Goal: Transaction & Acquisition: Purchase product/service

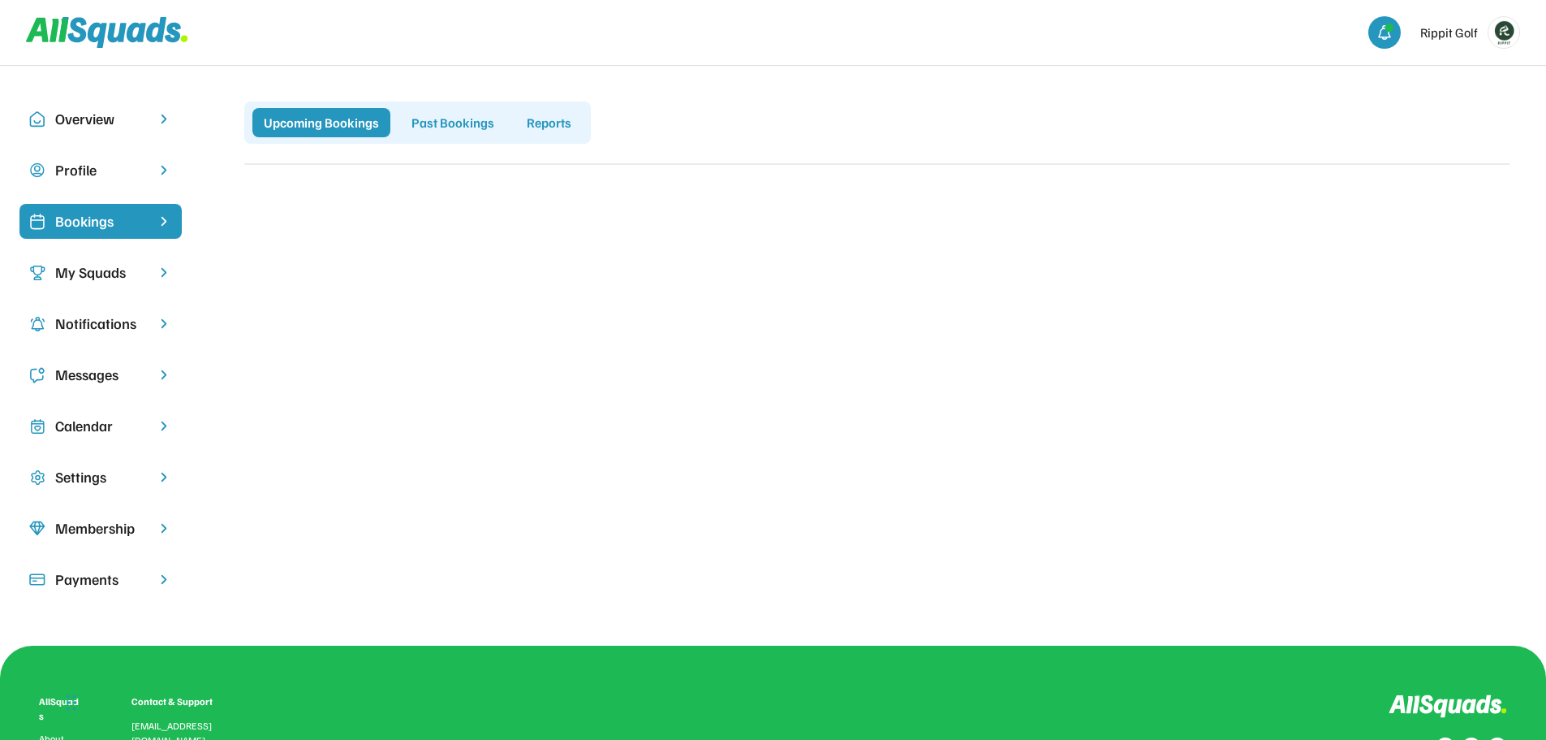
click at [96, 272] on div "My Squads" at bounding box center [100, 272] width 91 height 22
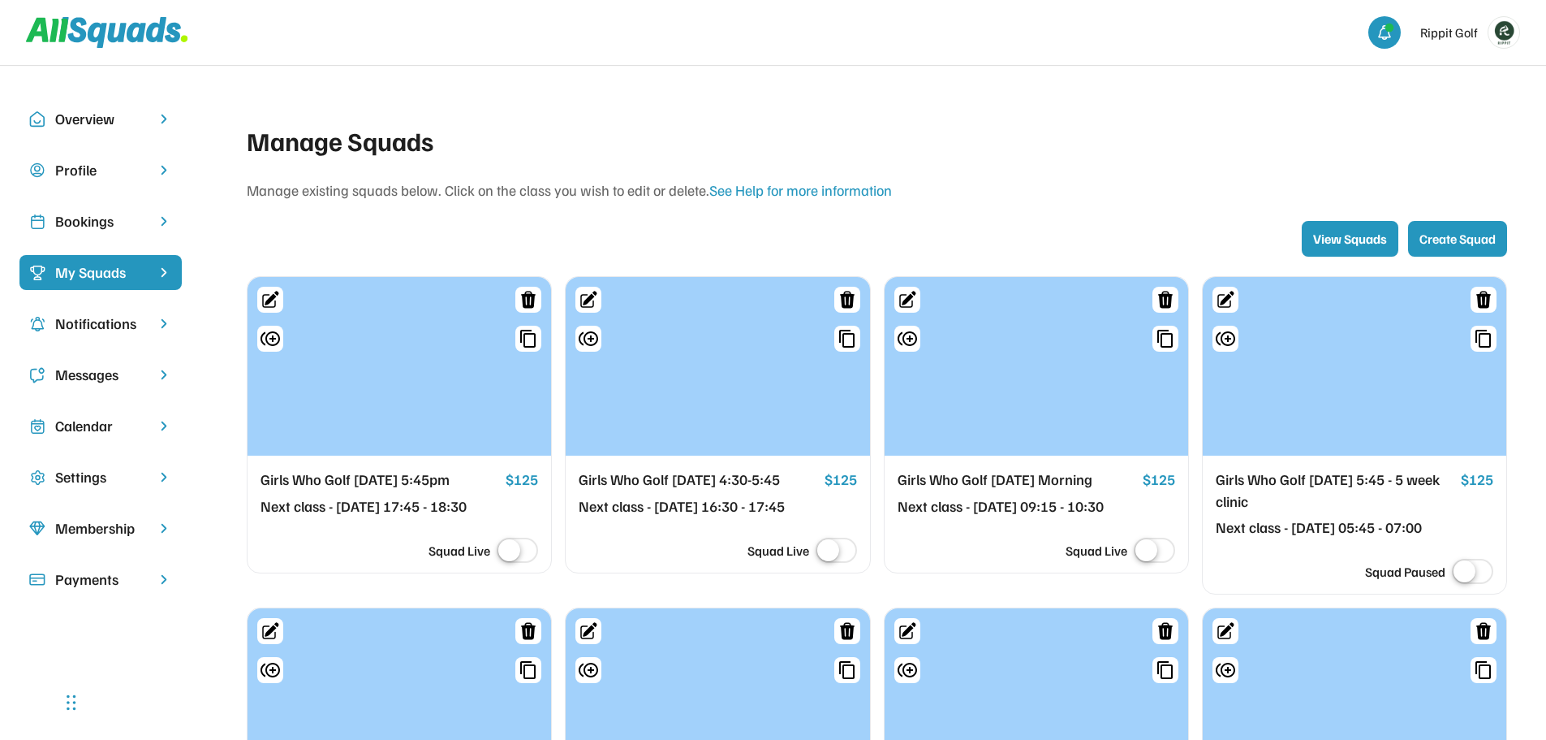
click at [86, 432] on div "Calendar" at bounding box center [100, 426] width 91 height 22
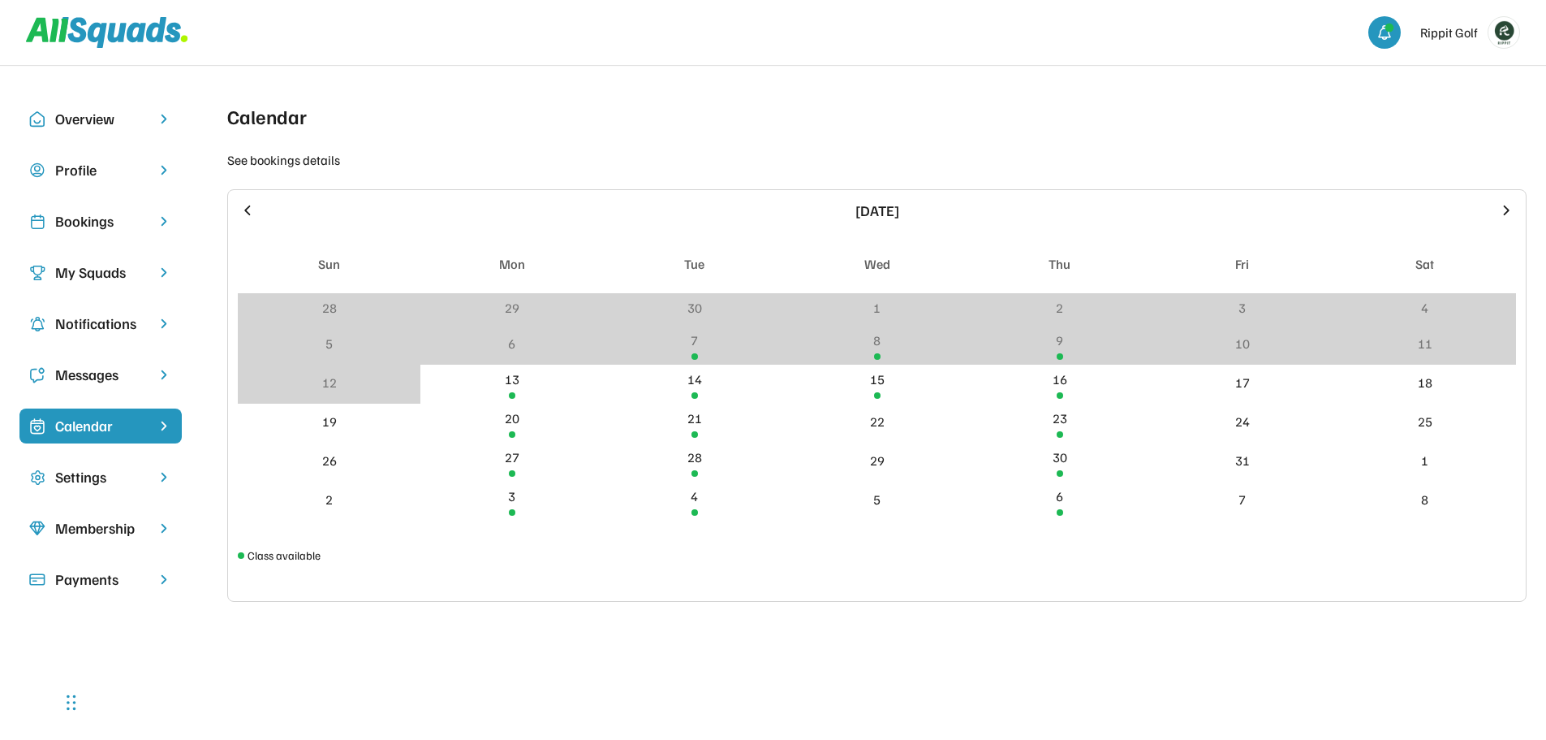
click at [107, 269] on div "My Squads" at bounding box center [100, 272] width 91 height 22
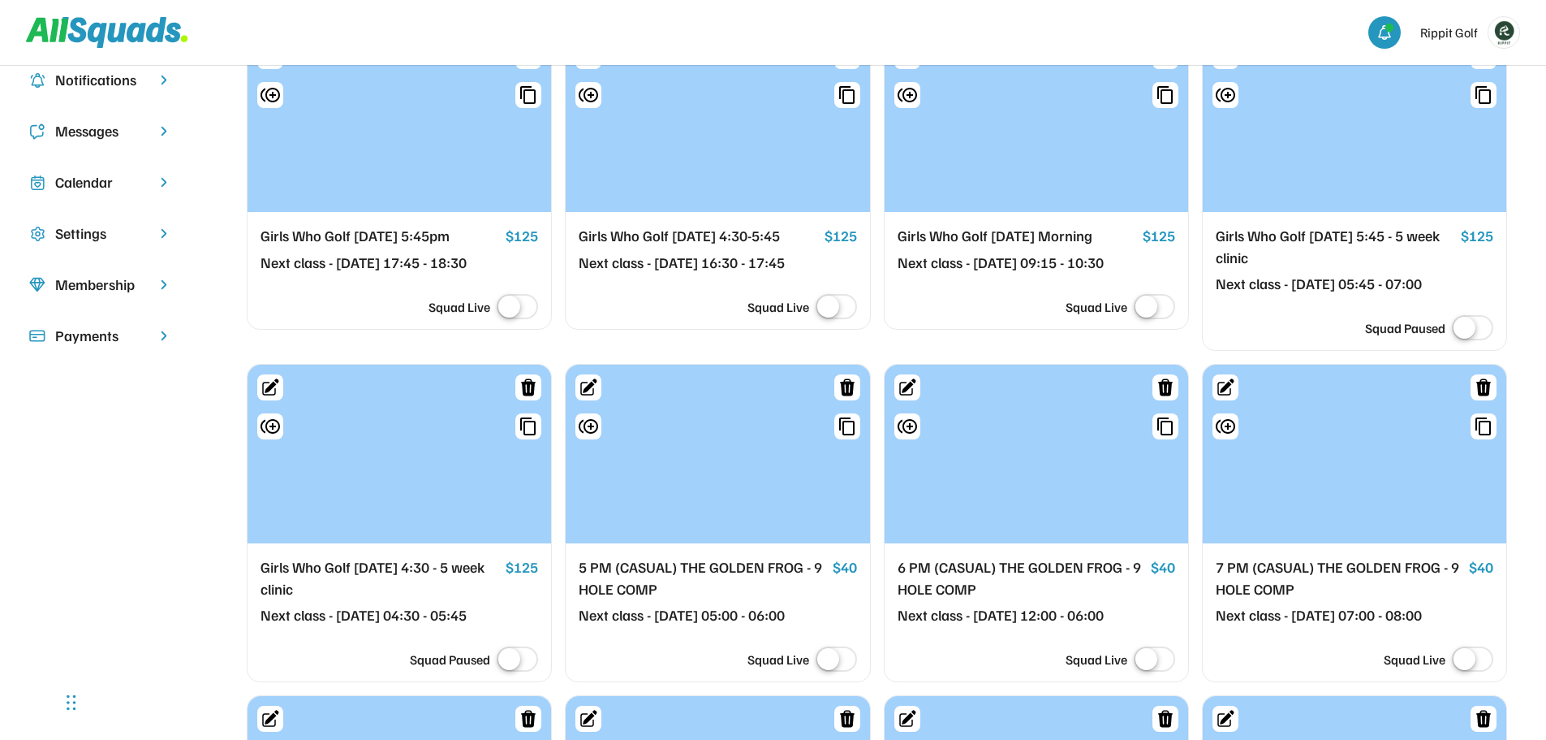
scroll to position [162, 0]
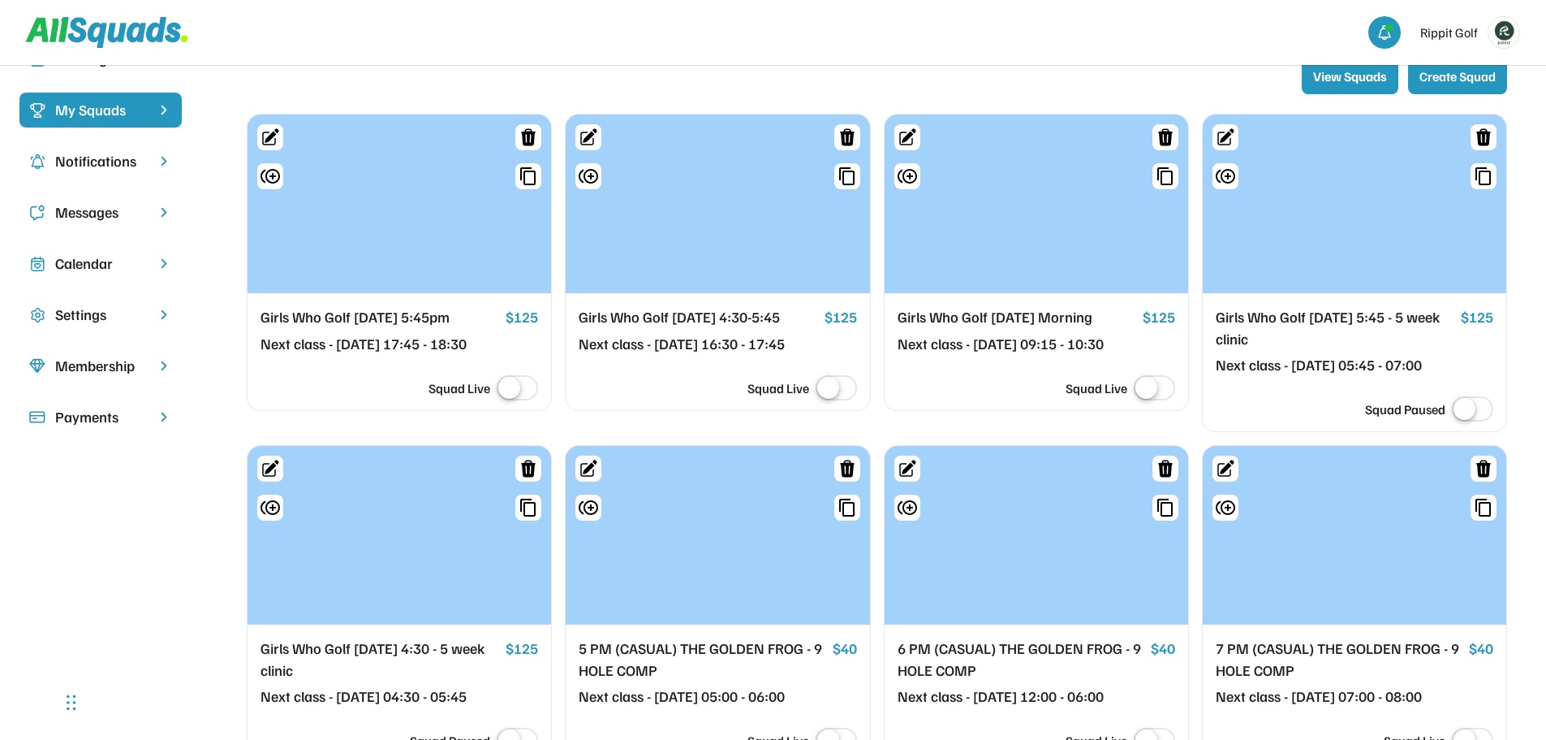
click at [465, 224] on div at bounding box center [400, 203] width 304 height 179
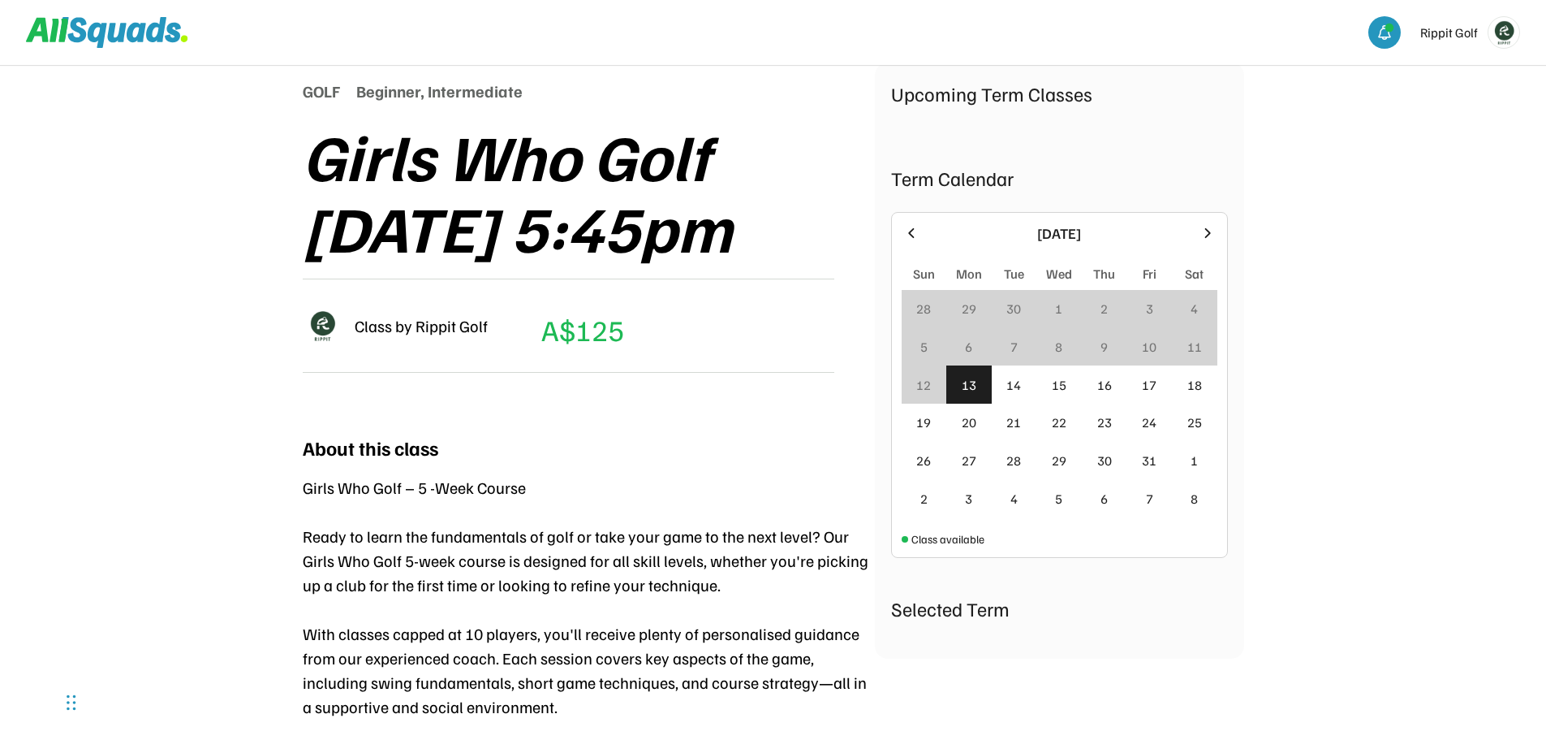
scroll to position [244, 0]
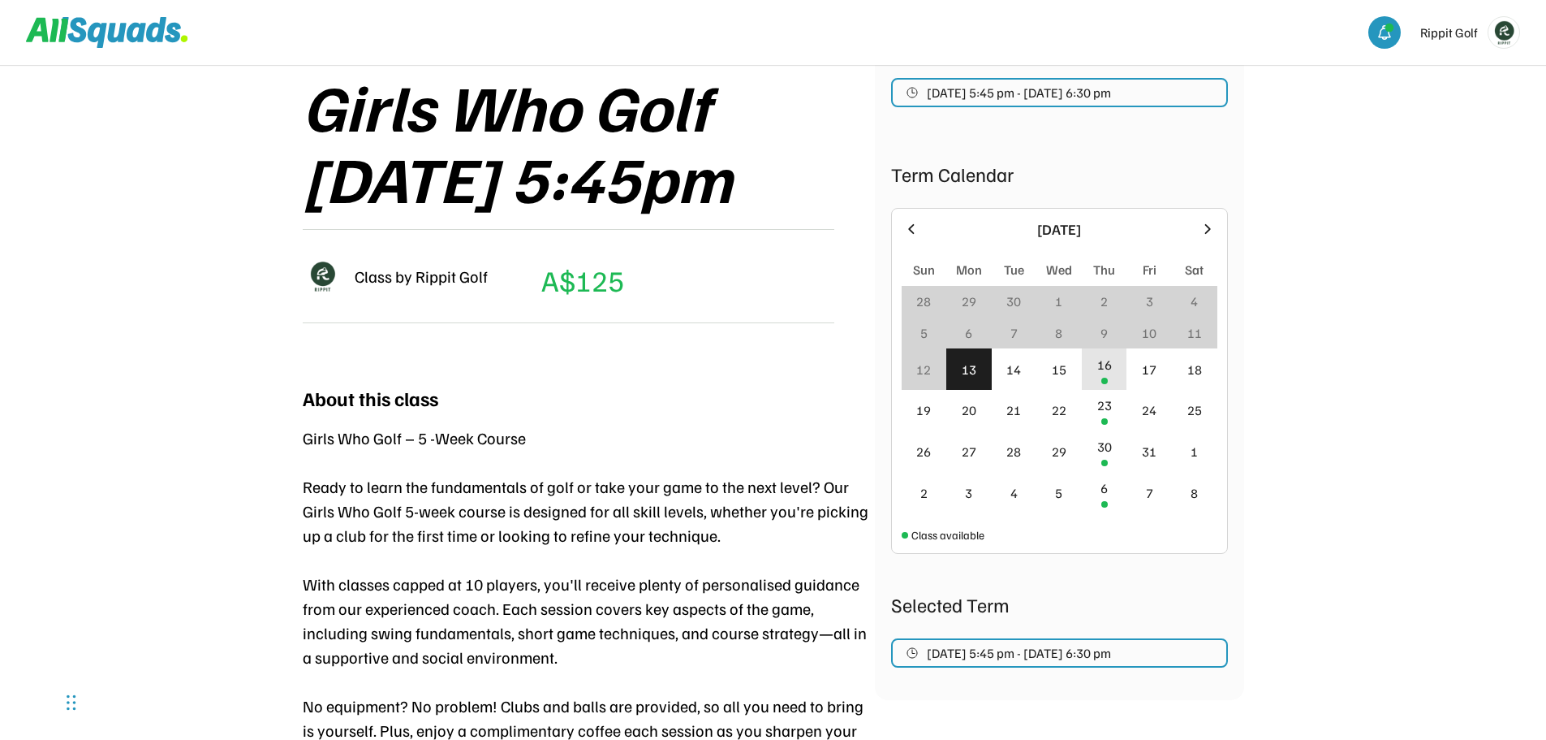
click at [1105, 373] on div "16" at bounding box center [1105, 364] width 15 height 19
click at [1102, 376] on div "16" at bounding box center [1104, 368] width 45 height 41
click at [1349, 390] on div "Rippit Golf Golf 0.0 (0 reviews) Add to favourites GOLF Beginner, Intermediate …" at bounding box center [773, 525] width 1546 height 1538
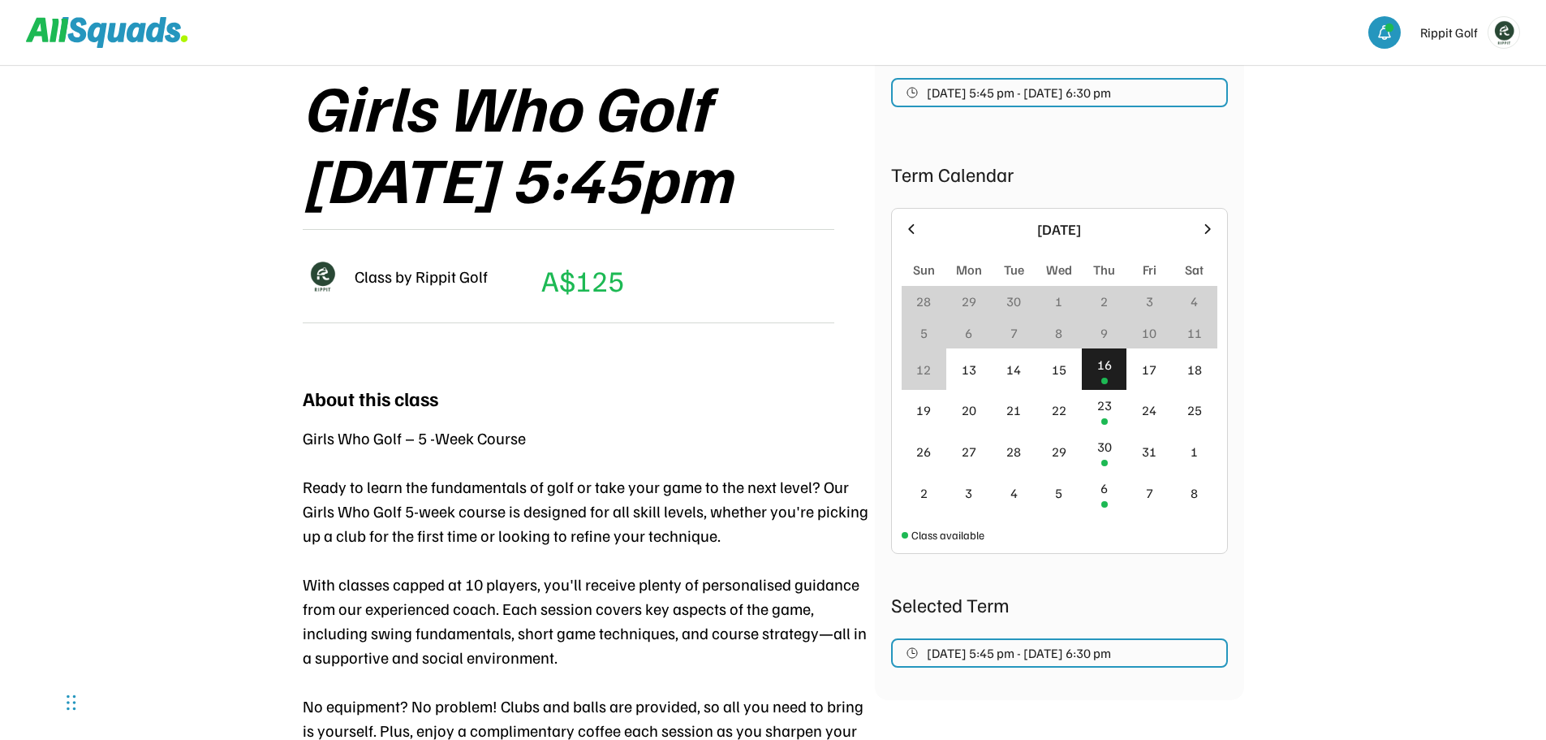
click at [1103, 377] on div "16" at bounding box center [1104, 368] width 45 height 41
click at [1096, 654] on span "Oct 16, 2025 5:45 pm - Nov 13, 2025 6:30 pm" at bounding box center [1019, 652] width 184 height 13
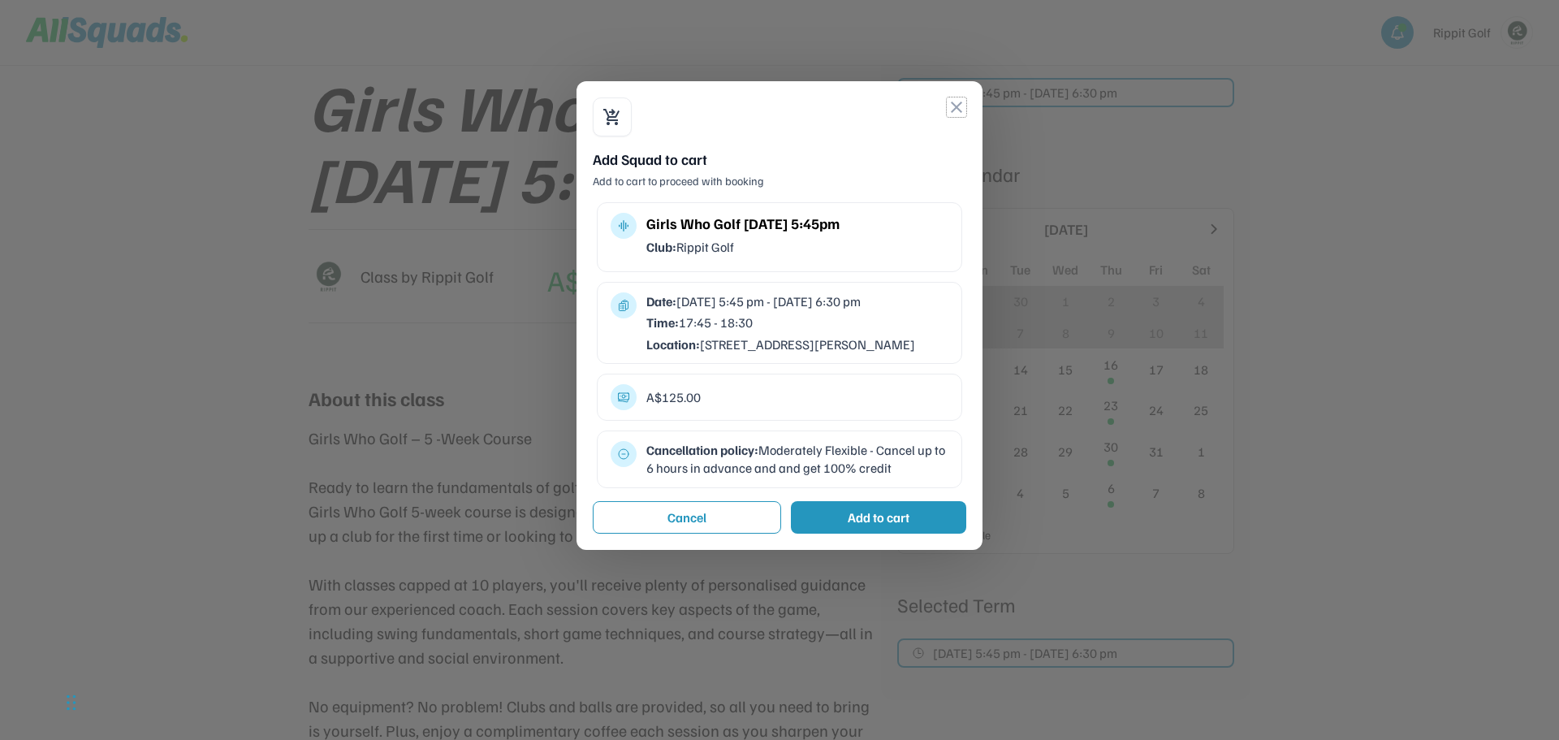
click at [960, 109] on button "close" at bounding box center [956, 106] width 19 height 19
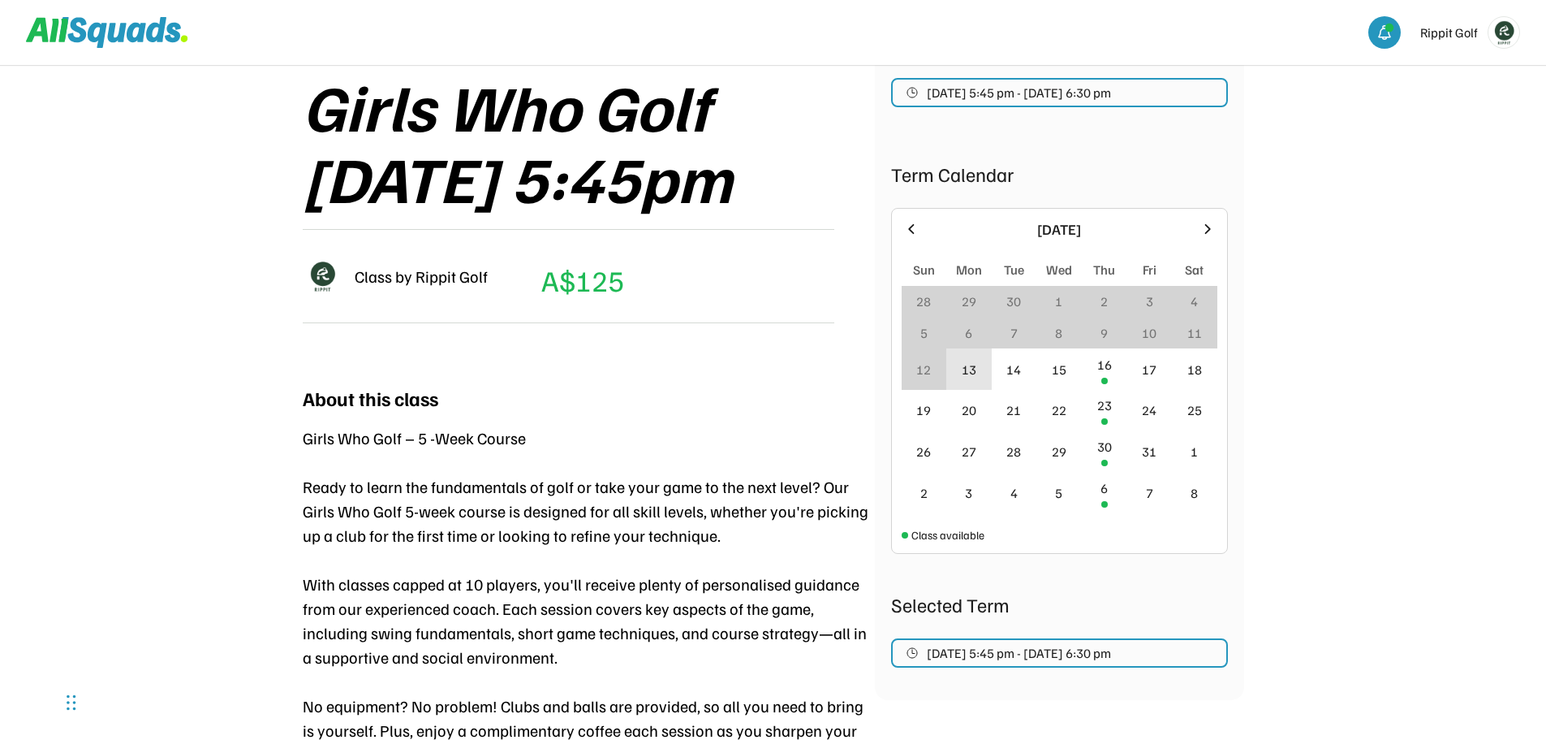
click at [973, 369] on div "13" at bounding box center [969, 369] width 15 height 19
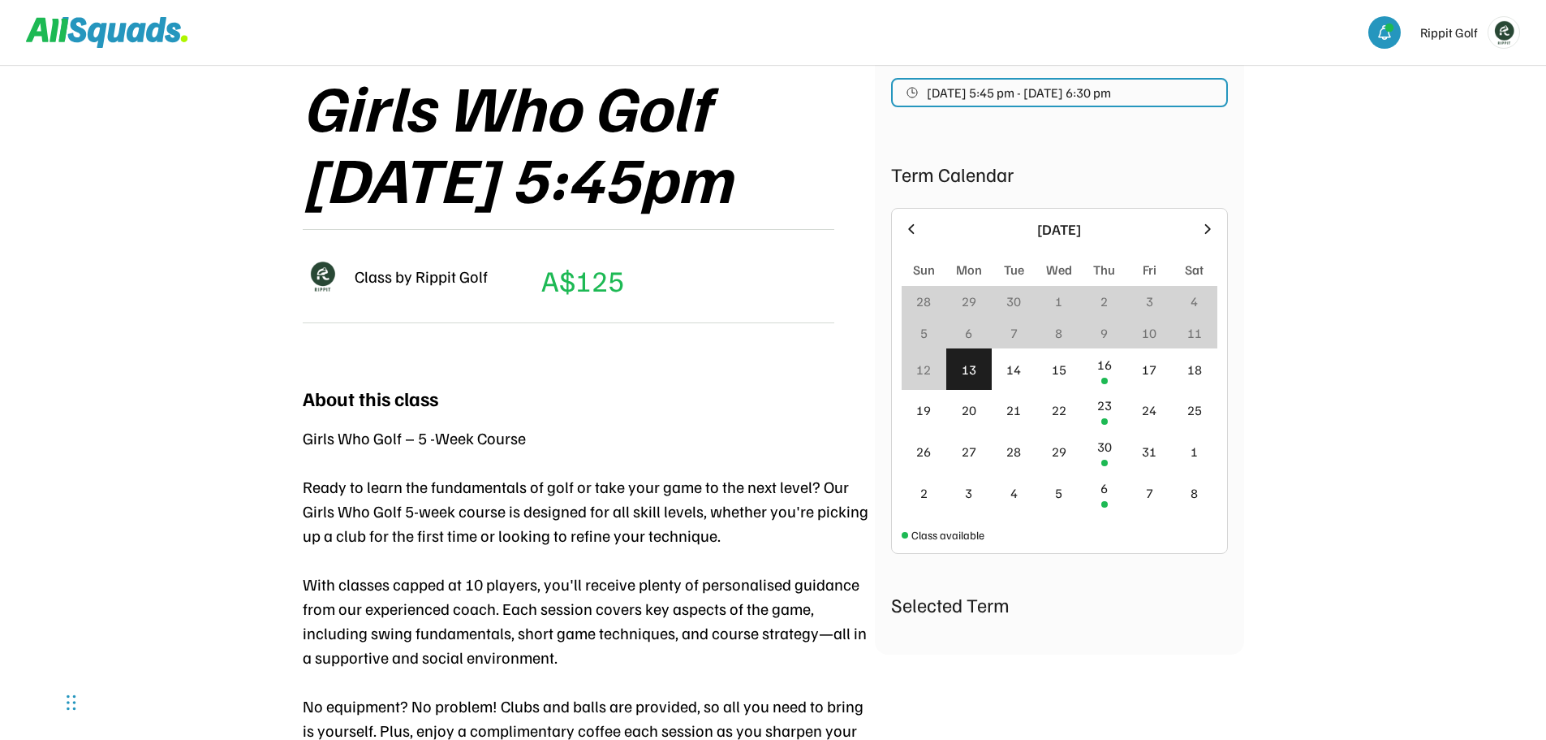
click at [973, 369] on div "13" at bounding box center [969, 369] width 15 height 19
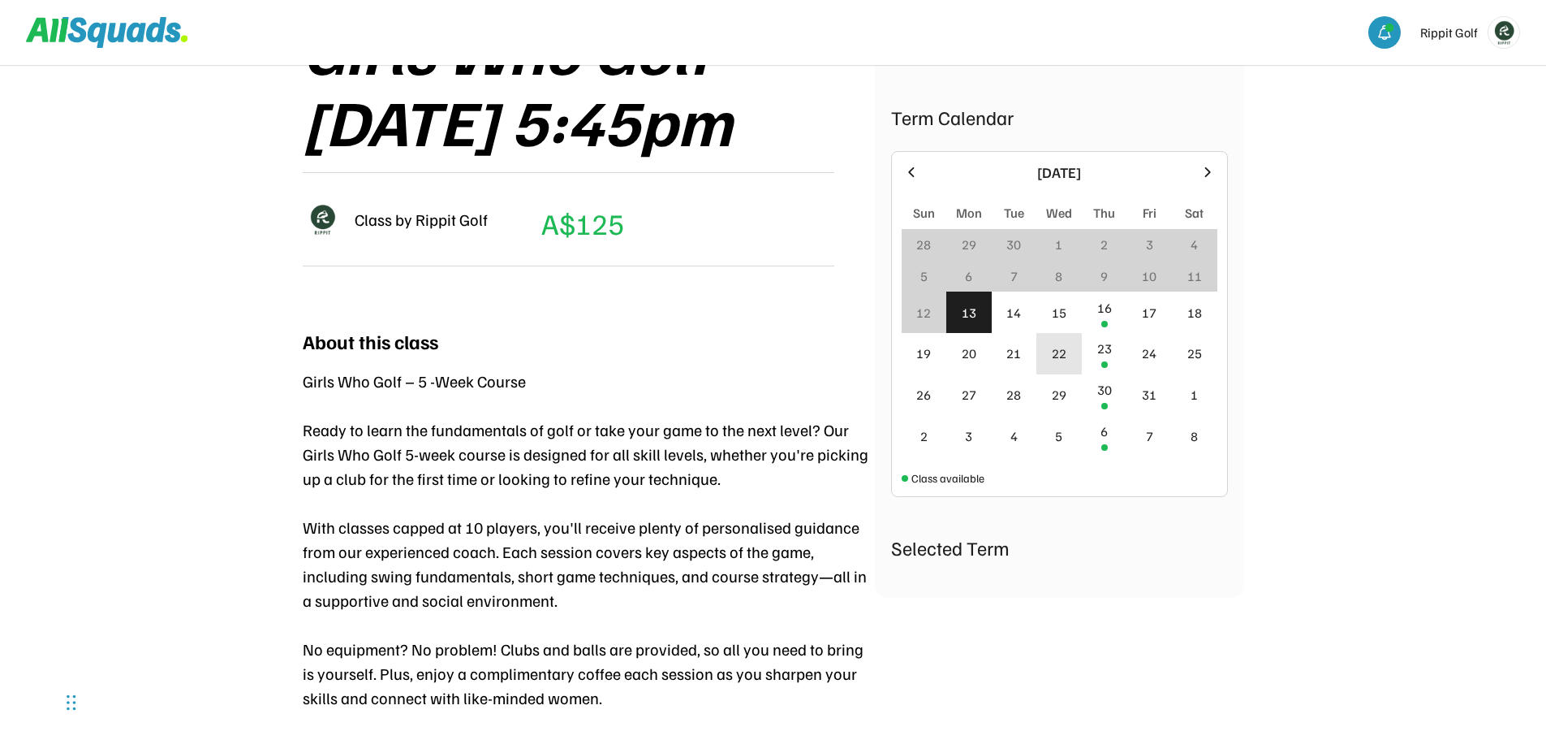
scroll to position [325, 0]
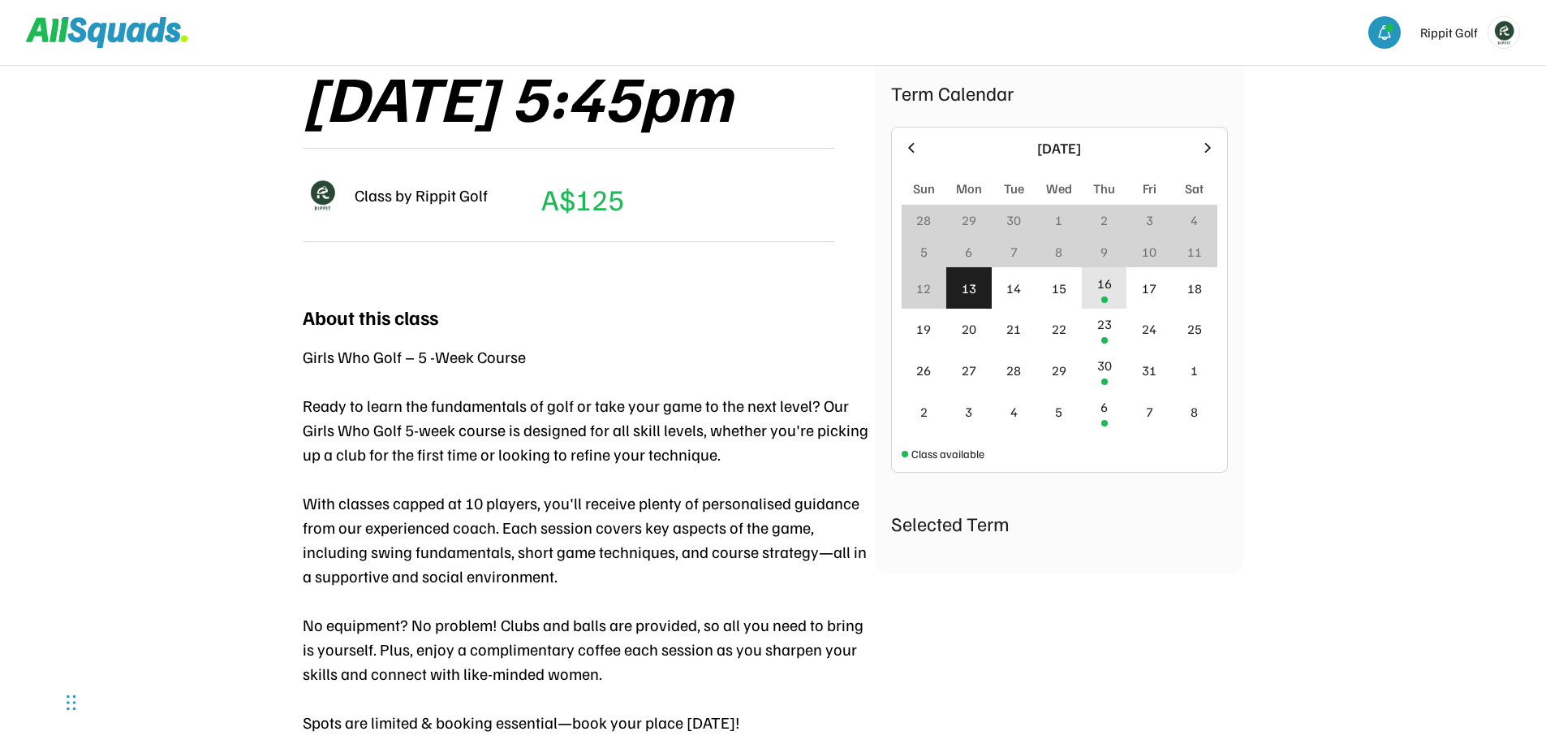
click at [1113, 287] on div "16" at bounding box center [1104, 287] width 45 height 41
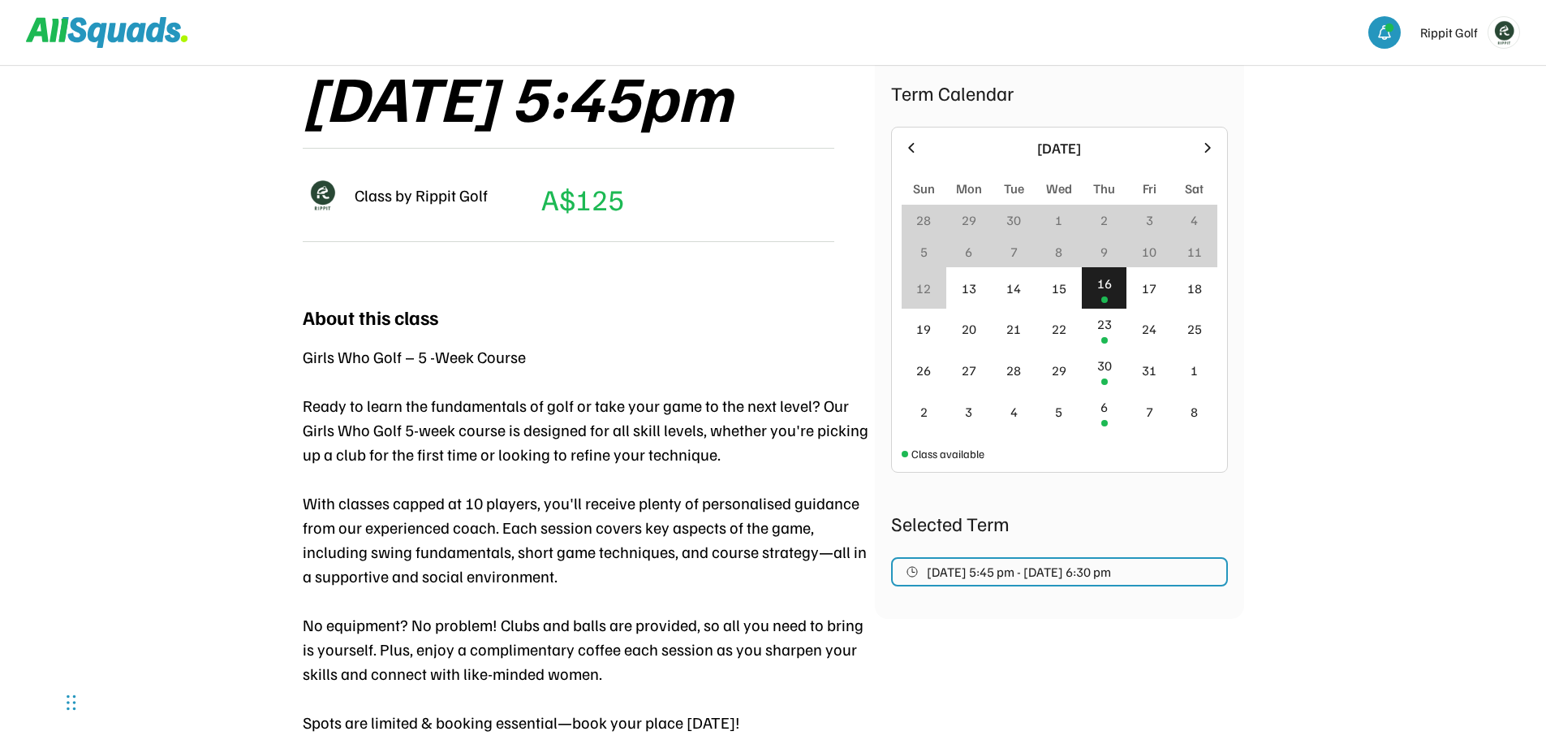
click at [1113, 287] on div "16" at bounding box center [1104, 287] width 45 height 41
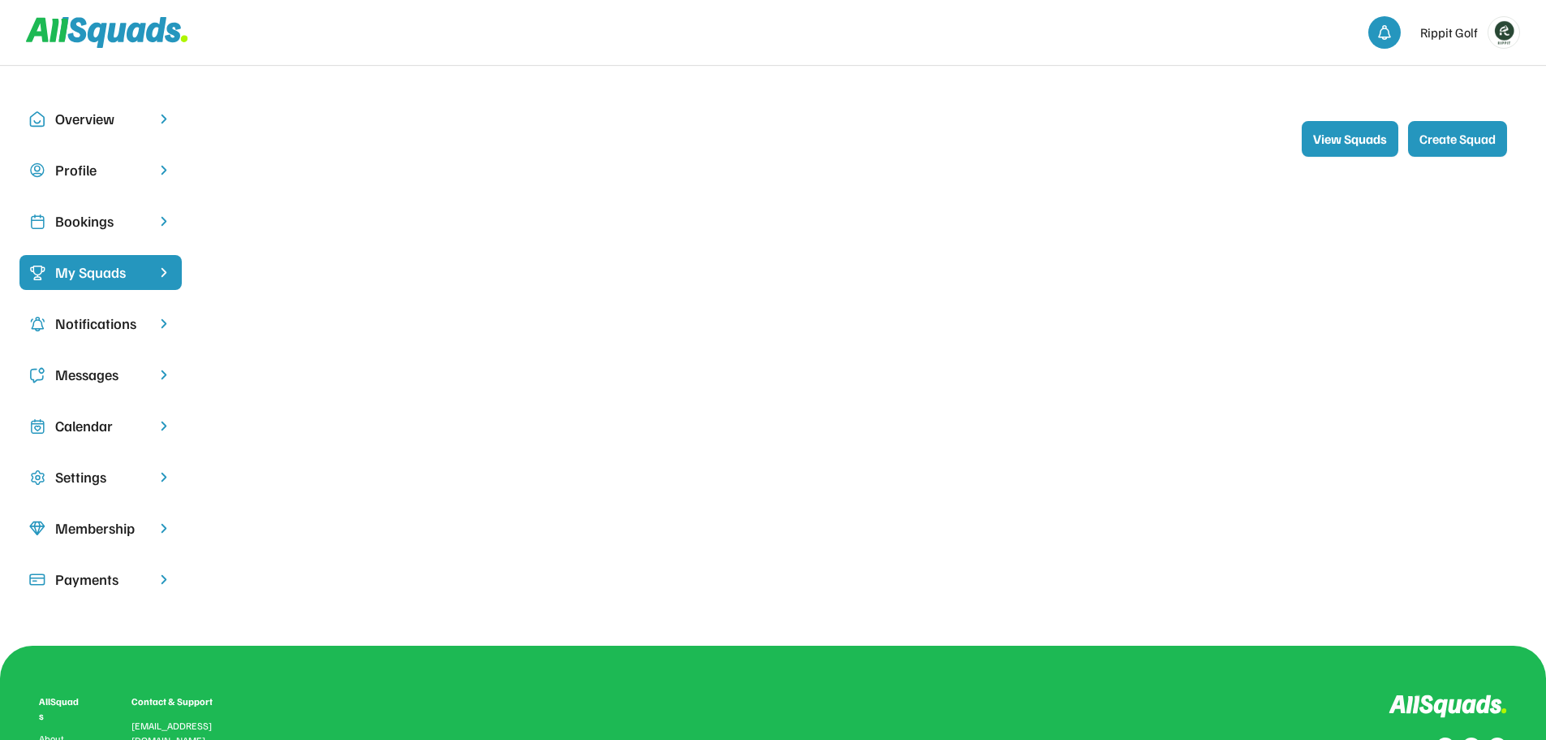
scroll to position [162, 0]
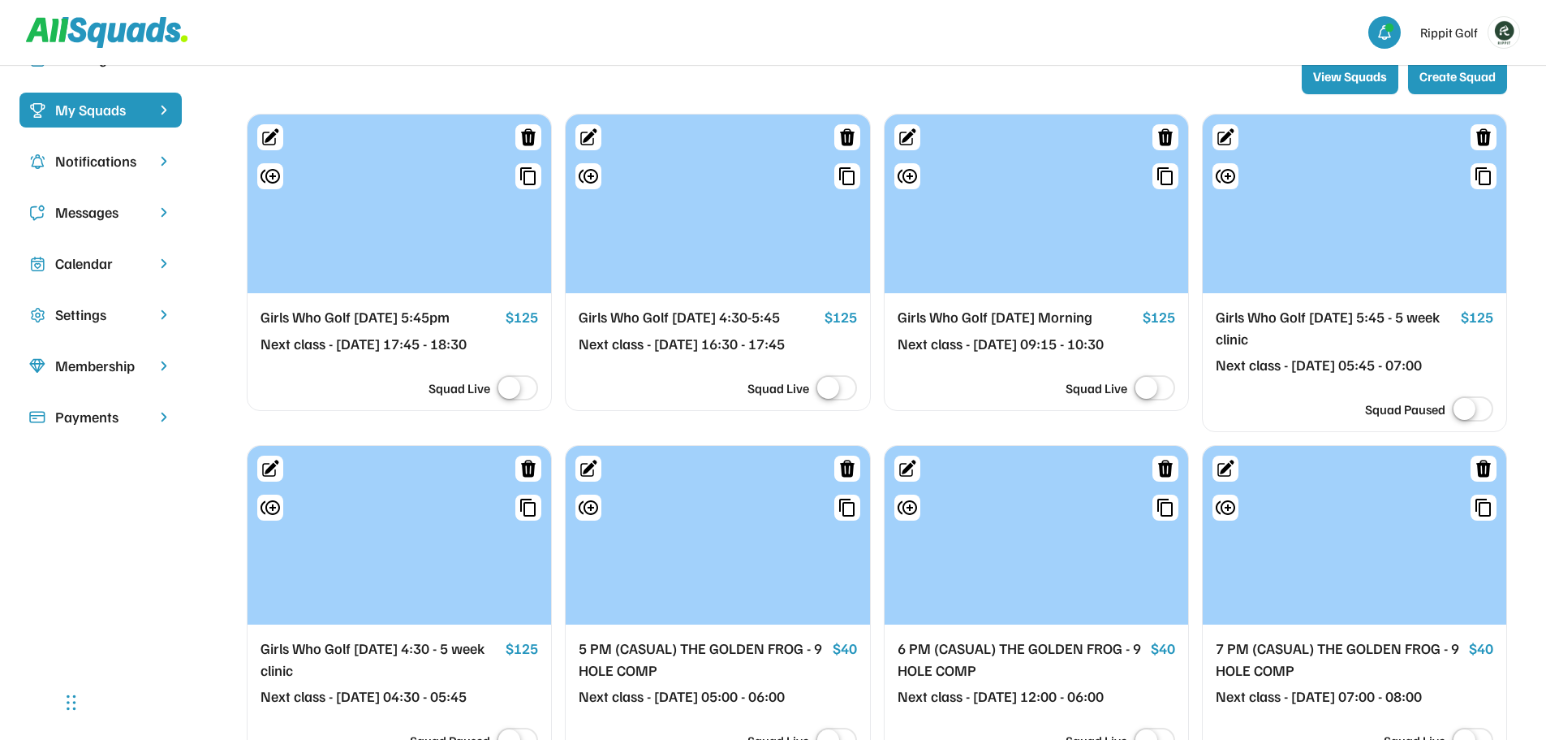
click at [771, 272] on div at bounding box center [718, 203] width 304 height 179
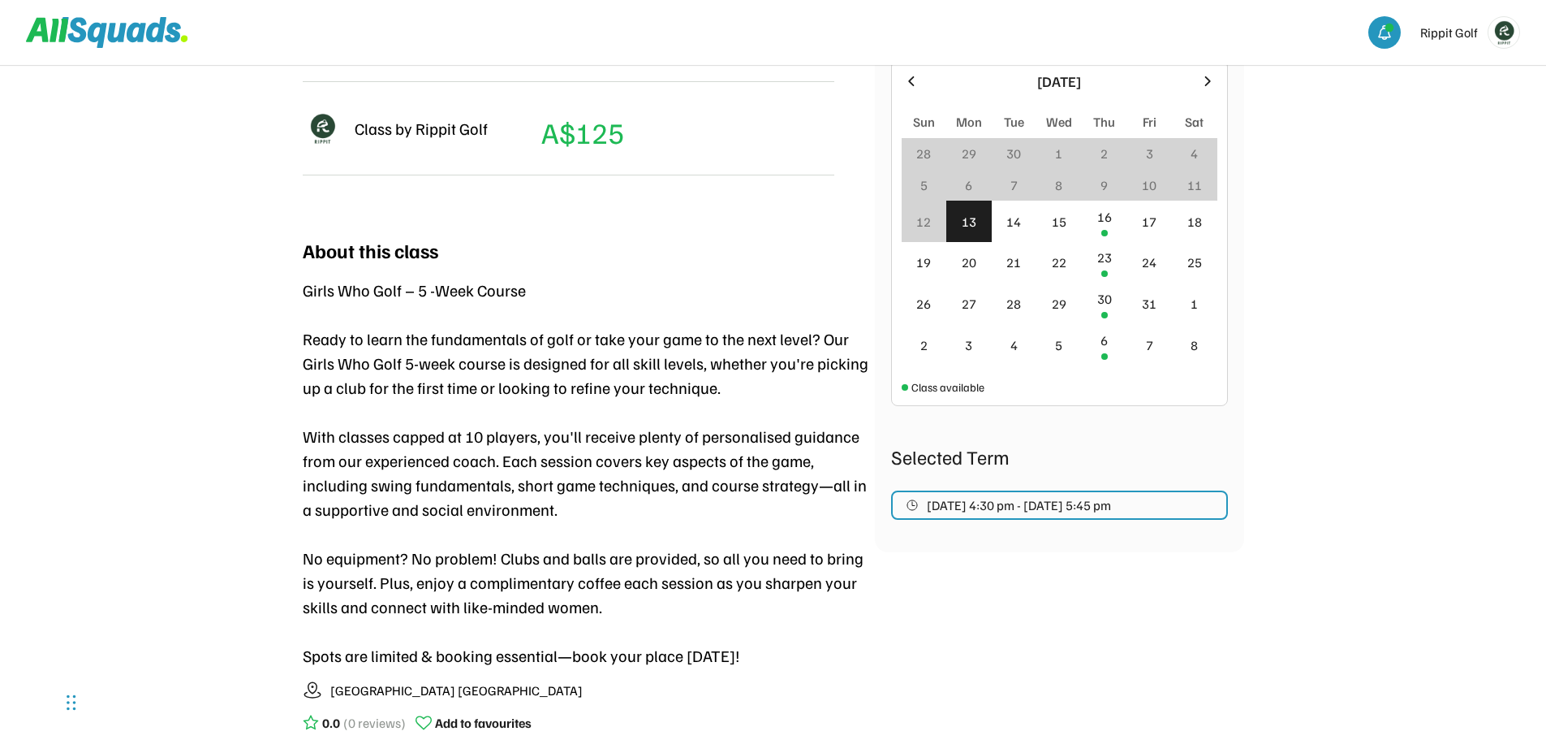
scroll to position [406, 0]
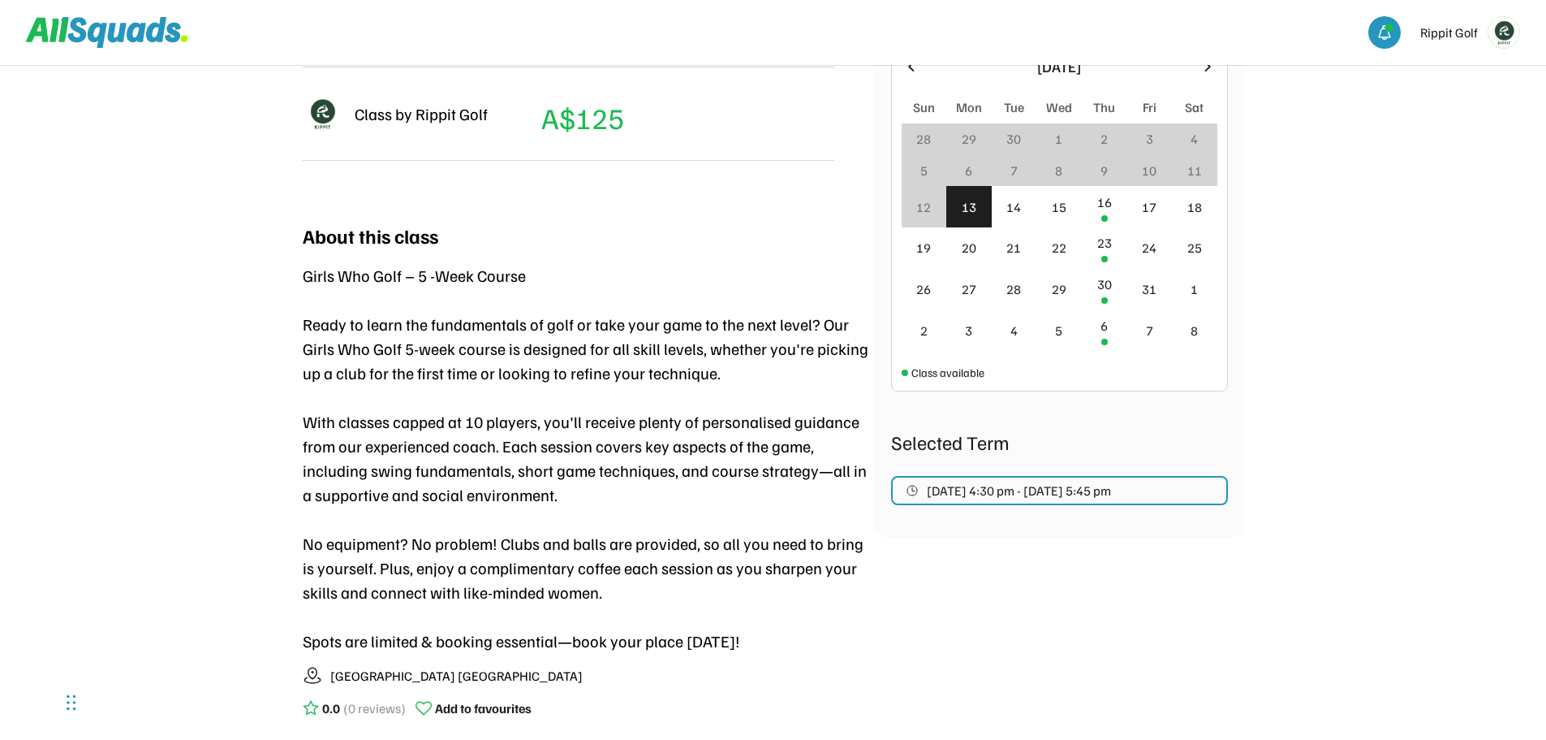
click at [1084, 494] on span "[DATE] 4:30 pm - [DATE] 5:45 pm" at bounding box center [1019, 490] width 184 height 13
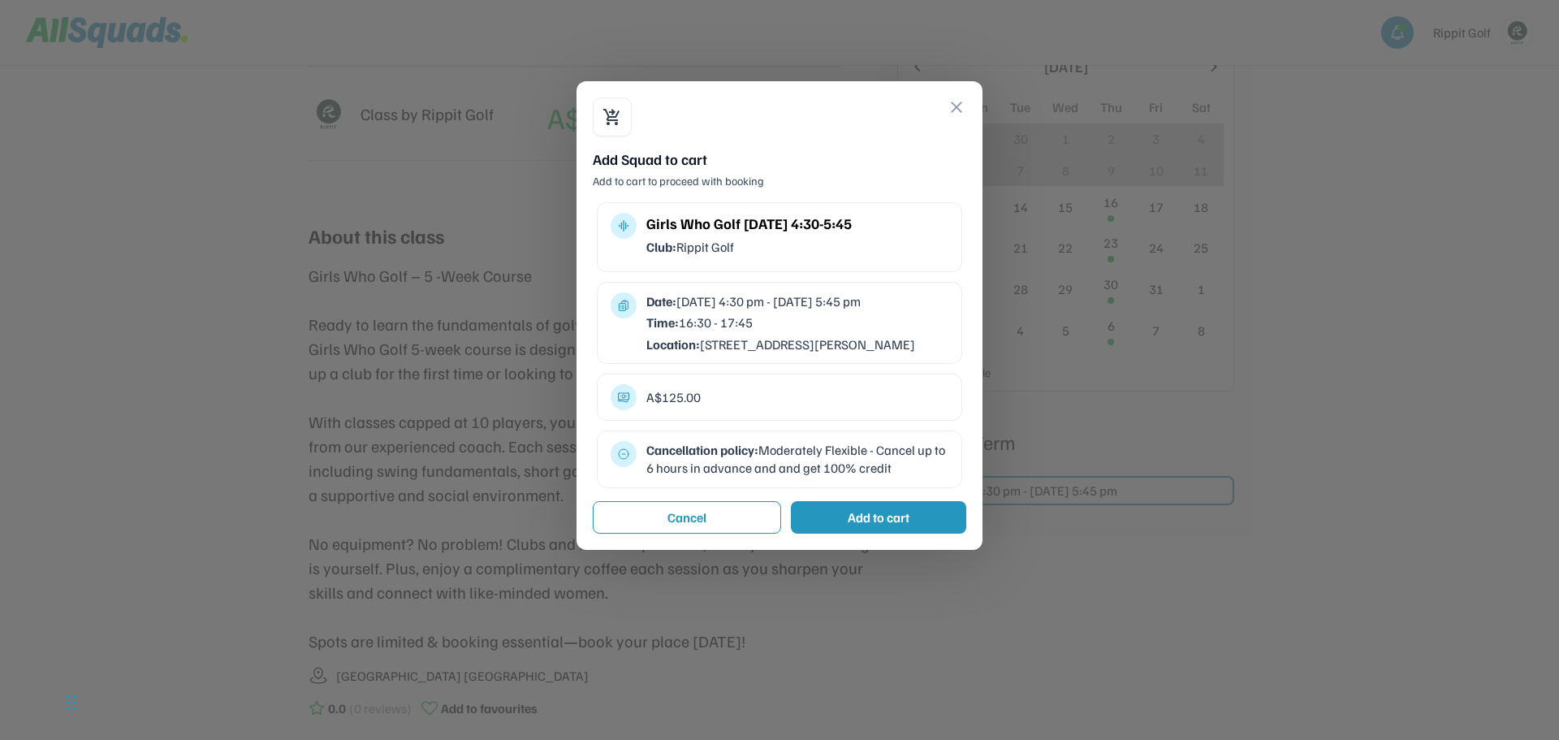
click at [853, 527] on div "Add to cart" at bounding box center [879, 516] width 62 height 19
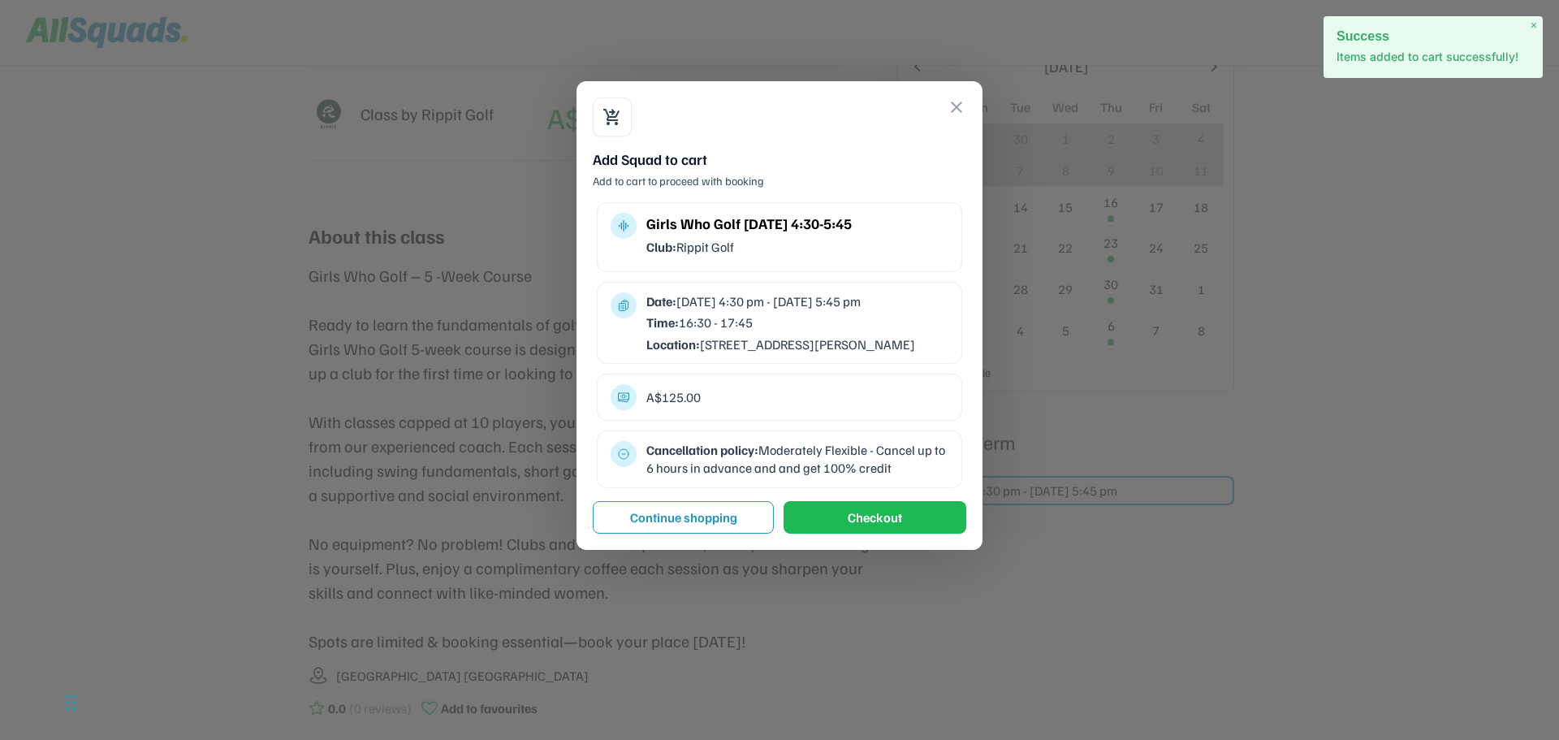
click at [956, 103] on button "close" at bounding box center [956, 106] width 19 height 19
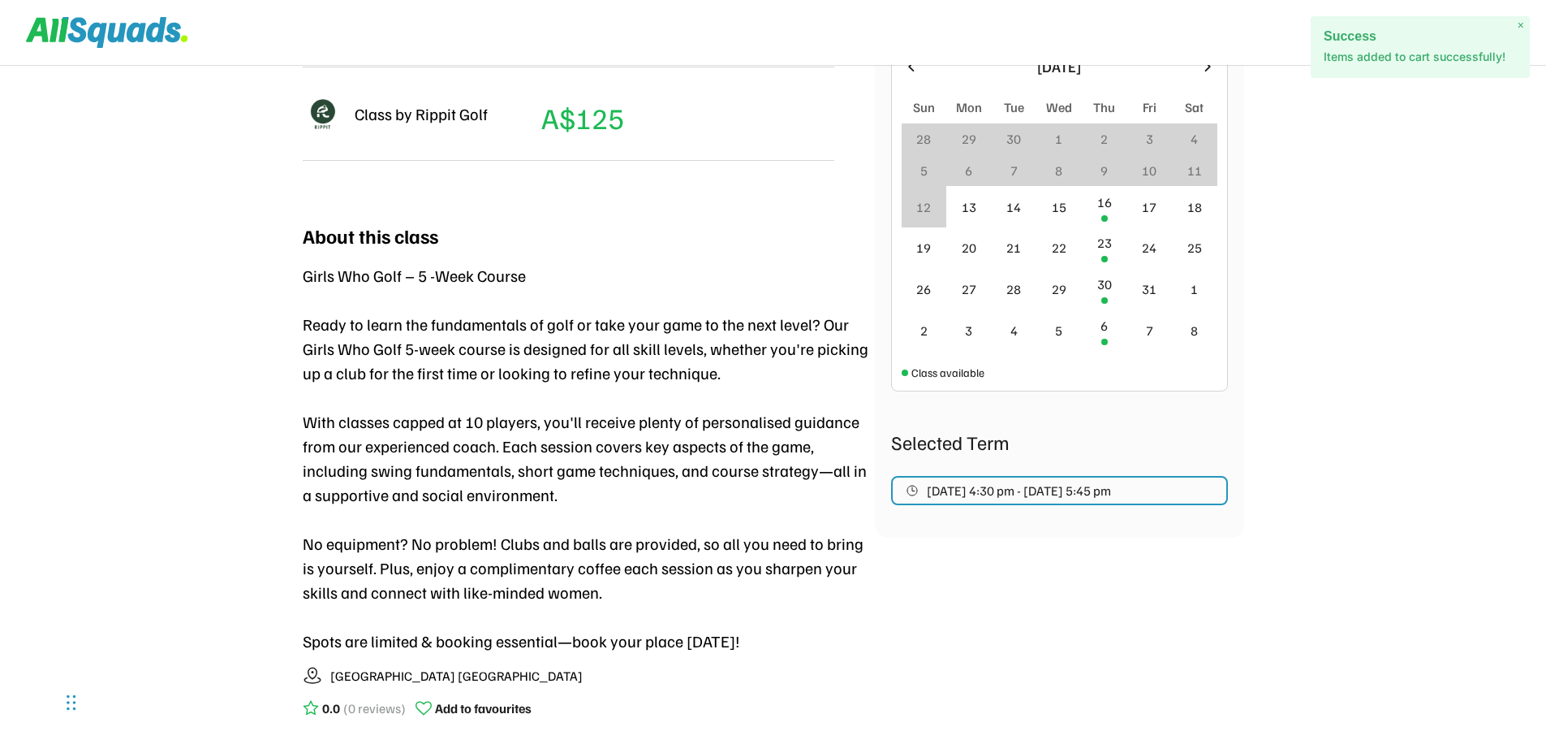
scroll to position [244, 0]
